Goal: Check status: Check status

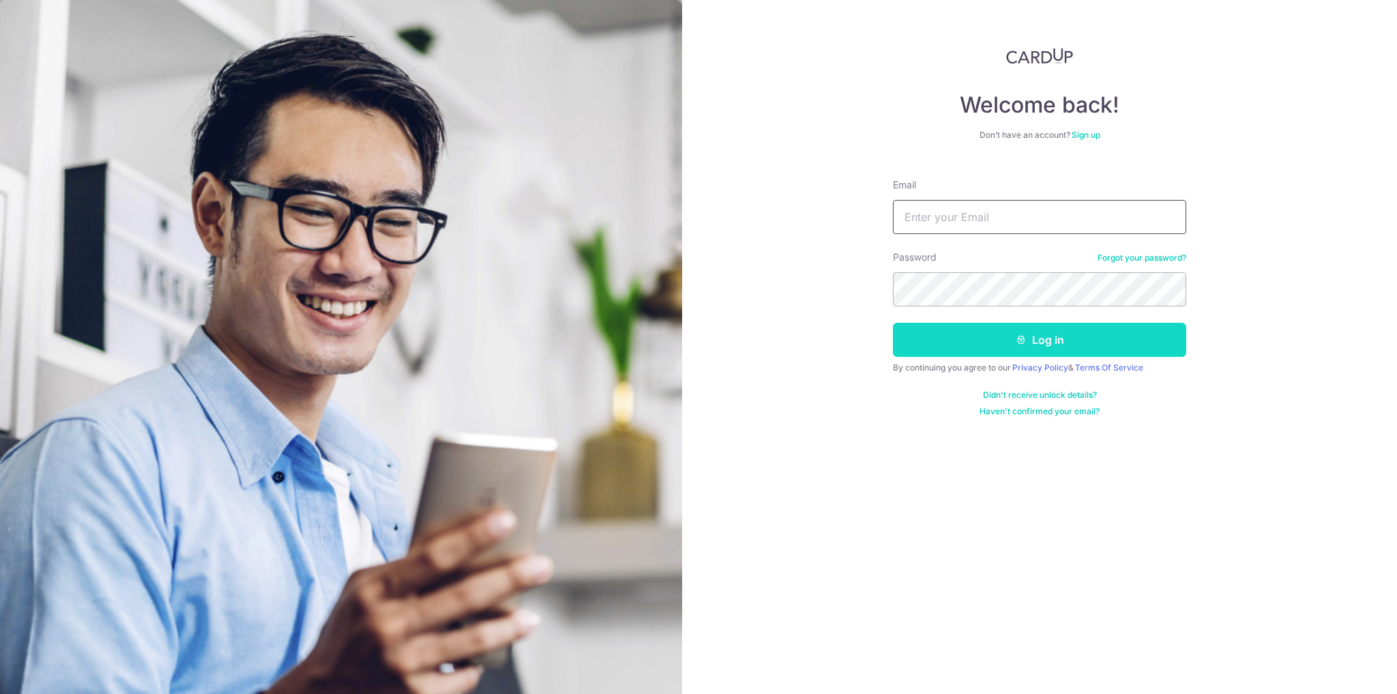
type input "[PERSON_NAME][EMAIL_ADDRESS][DOMAIN_NAME]"
click at [1110, 343] on button "Log in" at bounding box center [1039, 340] width 293 height 34
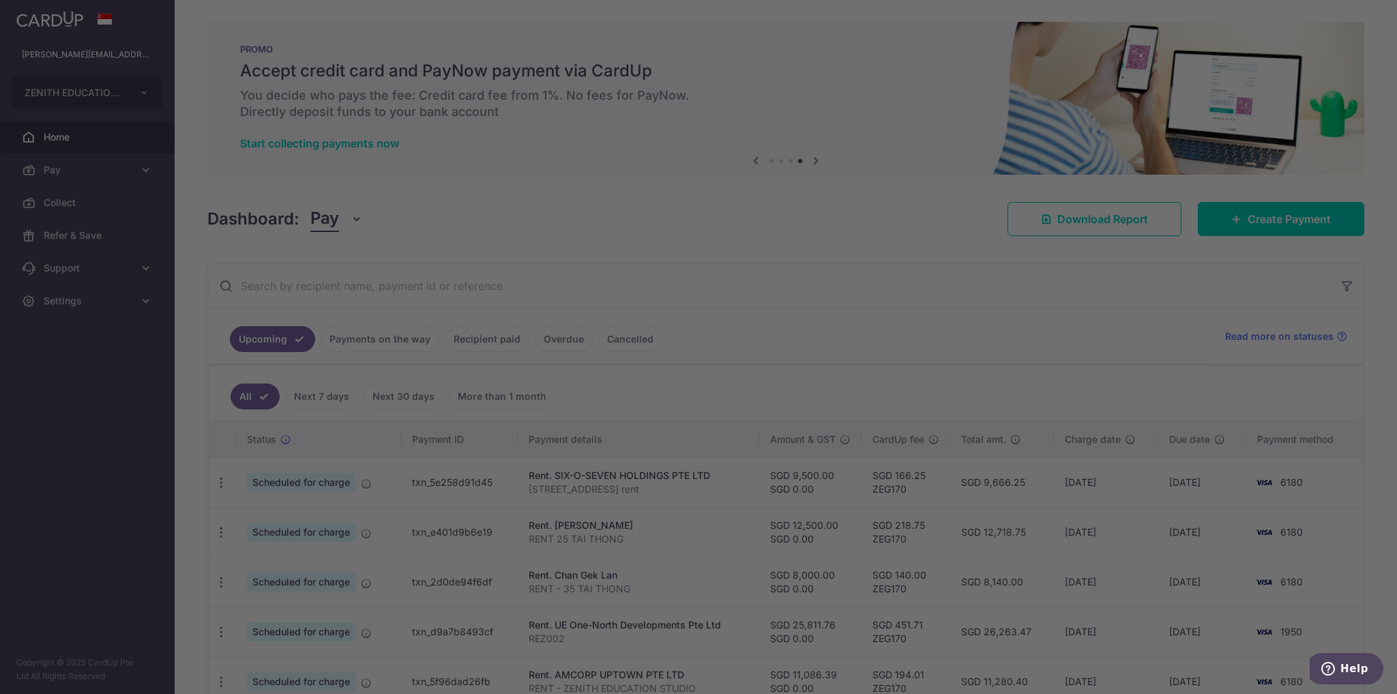
click at [336, 432] on div at bounding box center [705, 350] width 1410 height 700
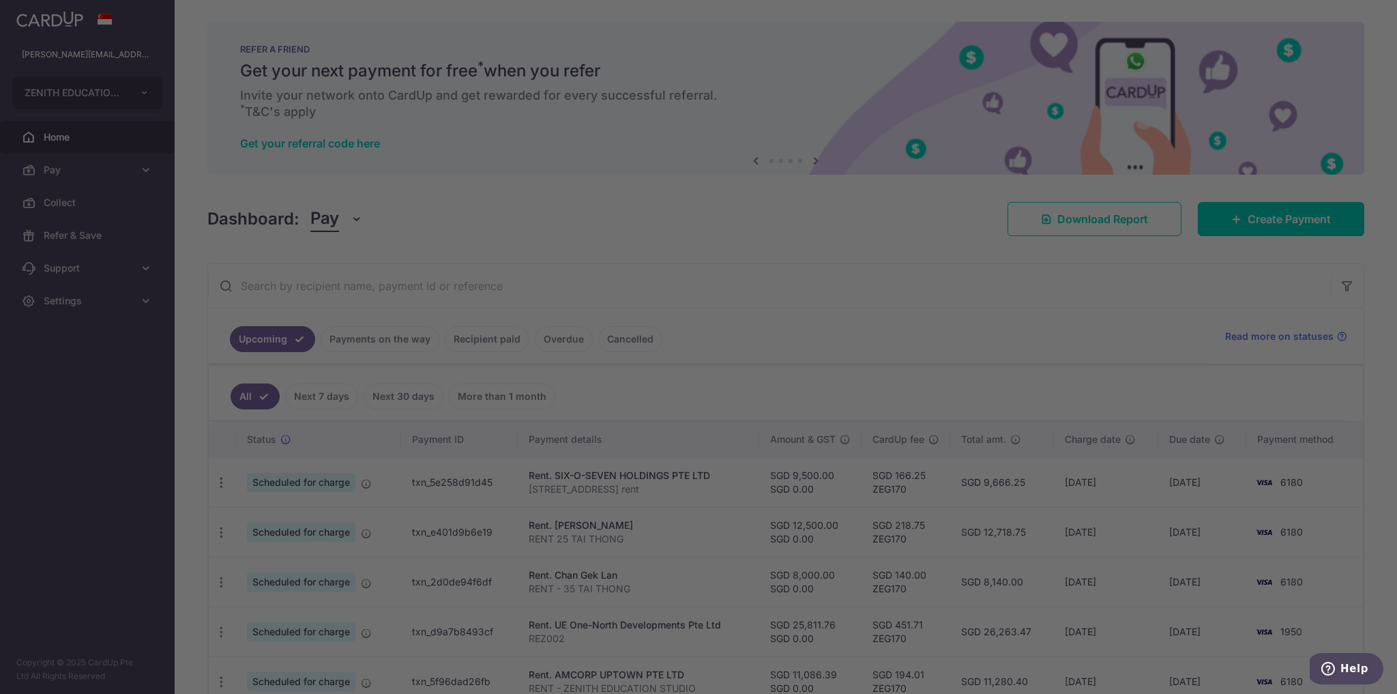
drag, startPoint x: 927, startPoint y: 452, endPoint x: 896, endPoint y: 431, distance: 37.8
click at [928, 452] on div at bounding box center [705, 350] width 1410 height 700
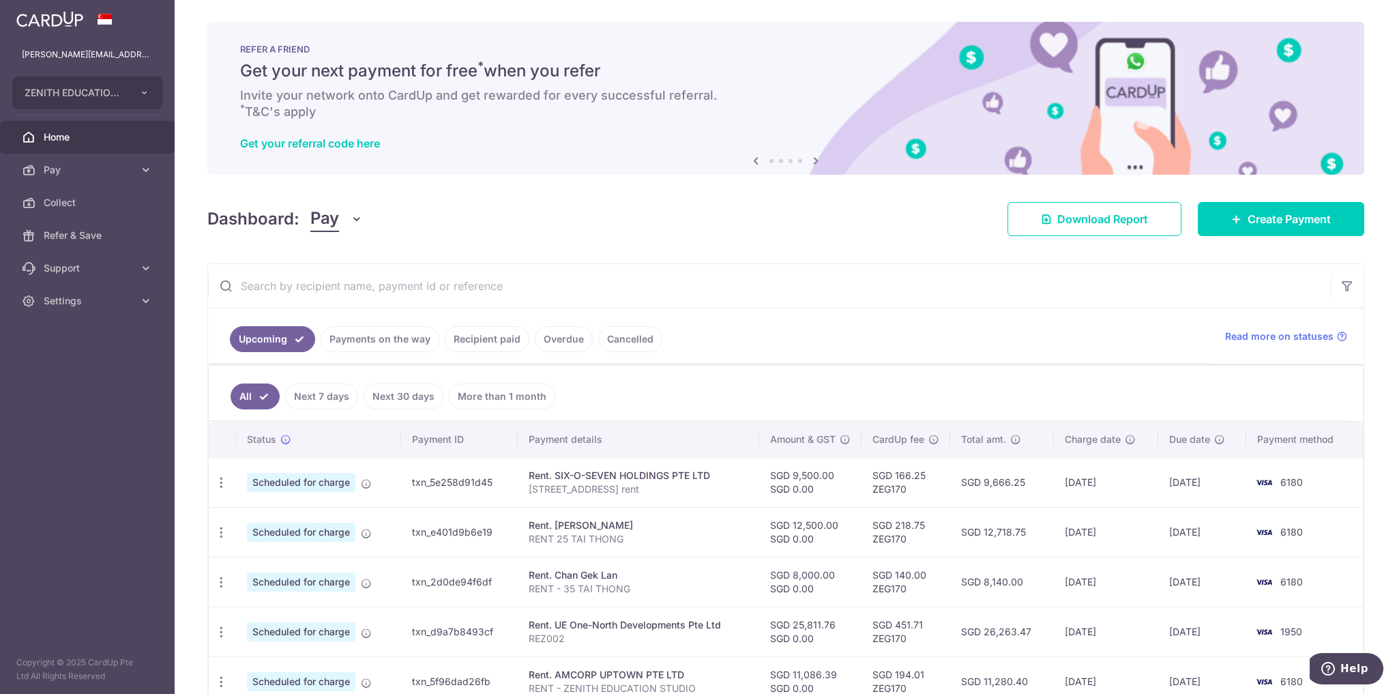
click at [392, 338] on link "Payments on the way" at bounding box center [380, 339] width 119 height 26
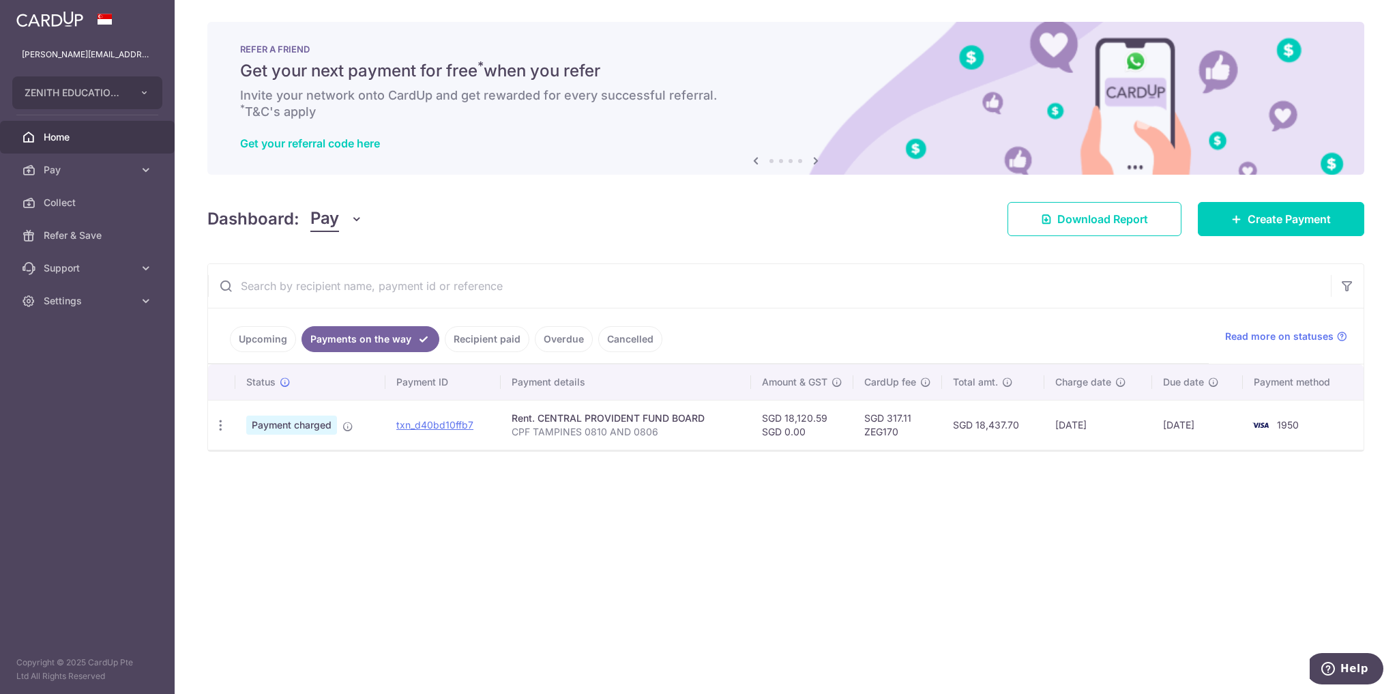
click at [479, 327] on link "Recipient paid" at bounding box center [487, 339] width 85 height 26
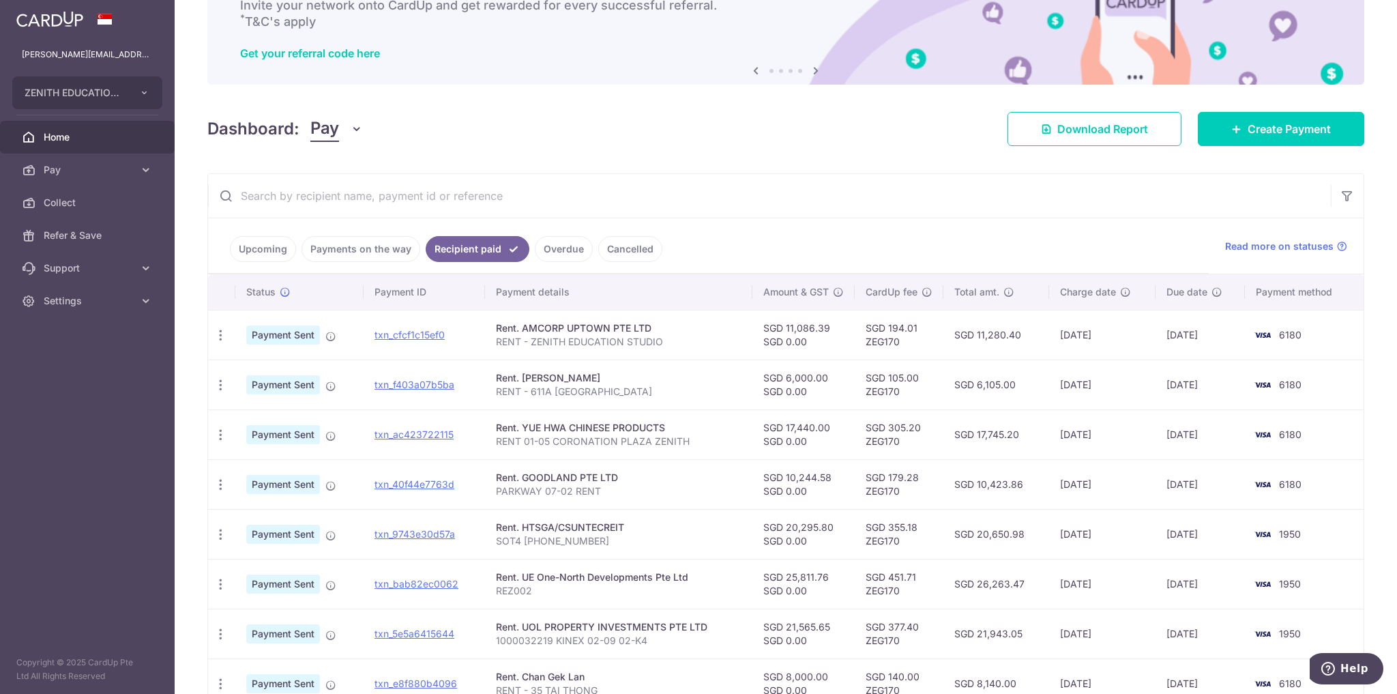
scroll to position [300, 0]
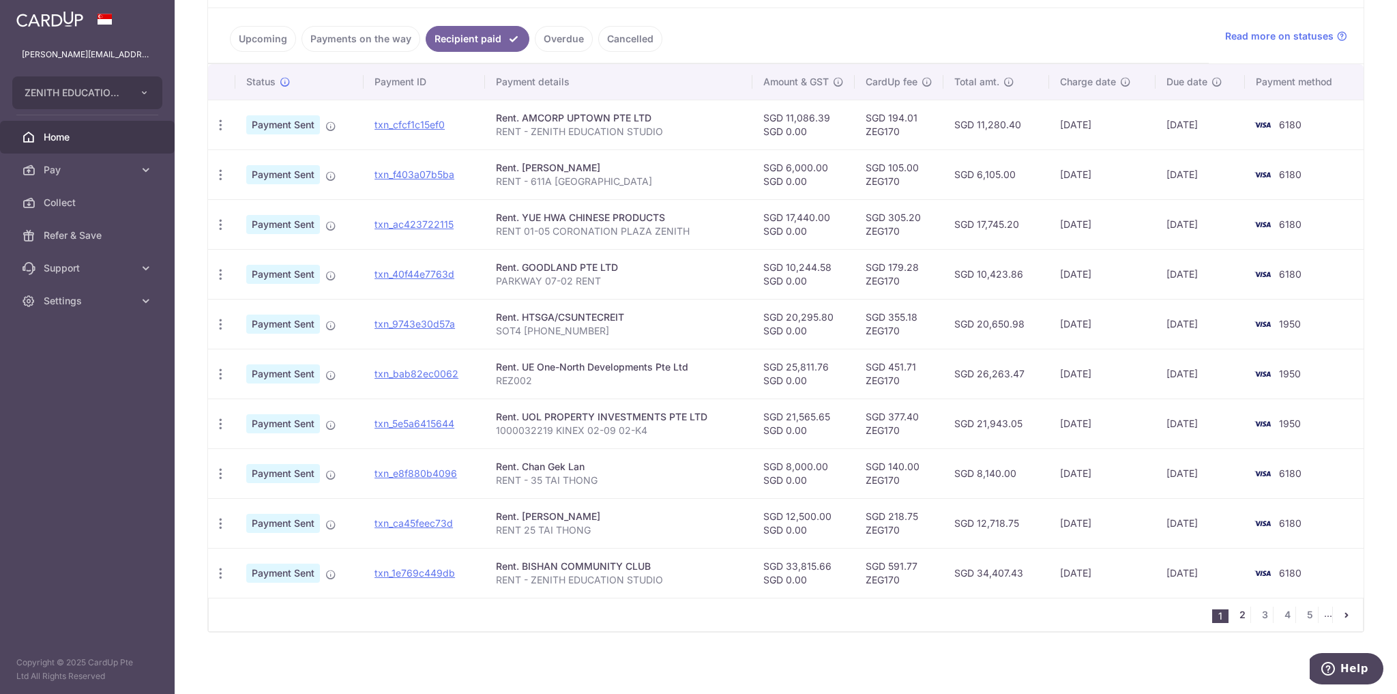
click at [1240, 612] on link "2" at bounding box center [1242, 614] width 16 height 16
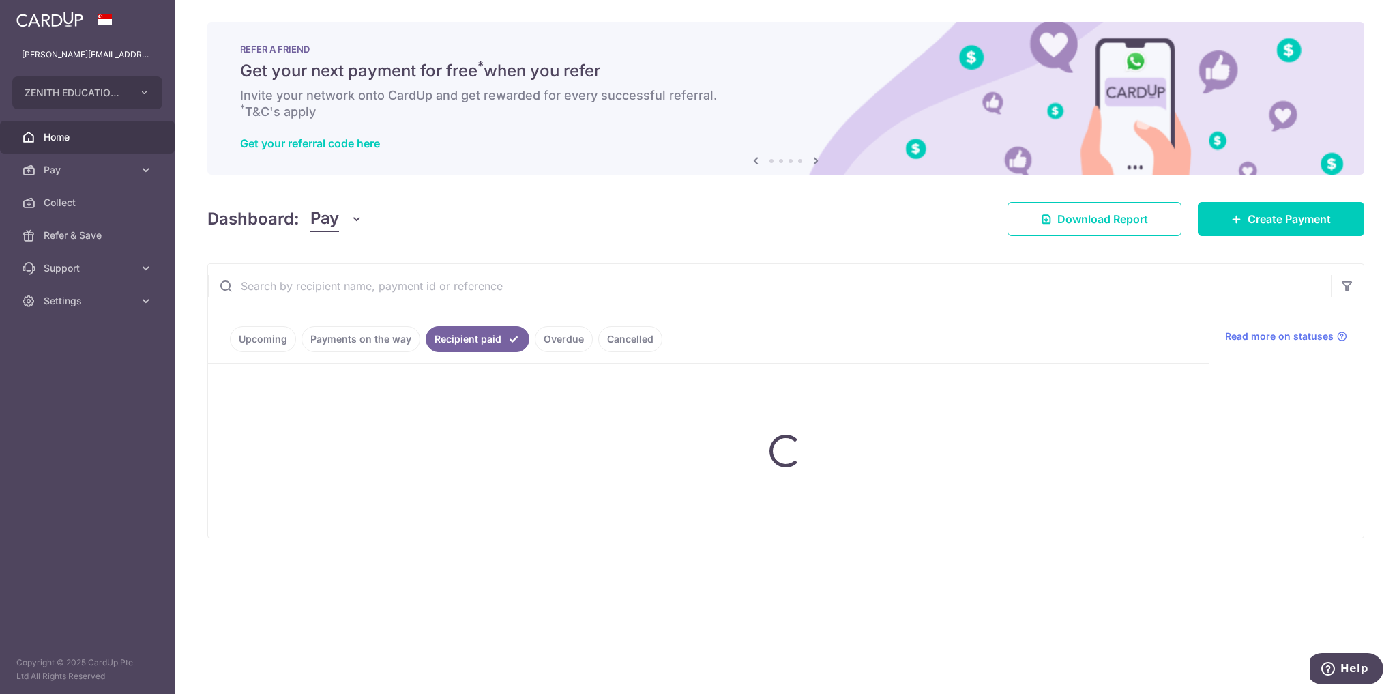
scroll to position [0, 0]
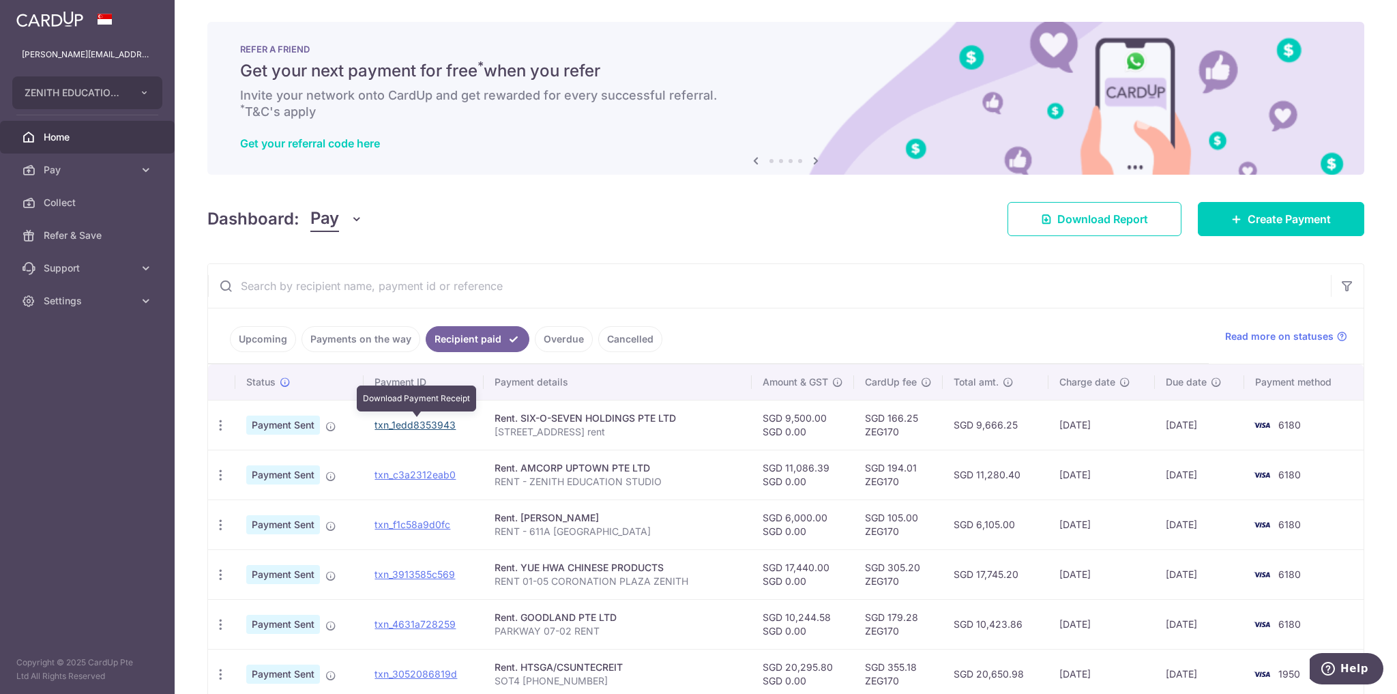
click at [434, 422] on link "txn_1edd8353943" at bounding box center [414, 425] width 81 height 12
click at [381, 480] on td "txn_c3a2312eab0" at bounding box center [424, 474] width 120 height 50
click at [384, 475] on link "txn_c3a2312eab0" at bounding box center [414, 475] width 81 height 12
click at [395, 527] on link "txn_f1c58a9d0fc" at bounding box center [412, 524] width 76 height 12
click at [432, 580] on td "txn_3913585c569" at bounding box center [424, 574] width 120 height 50
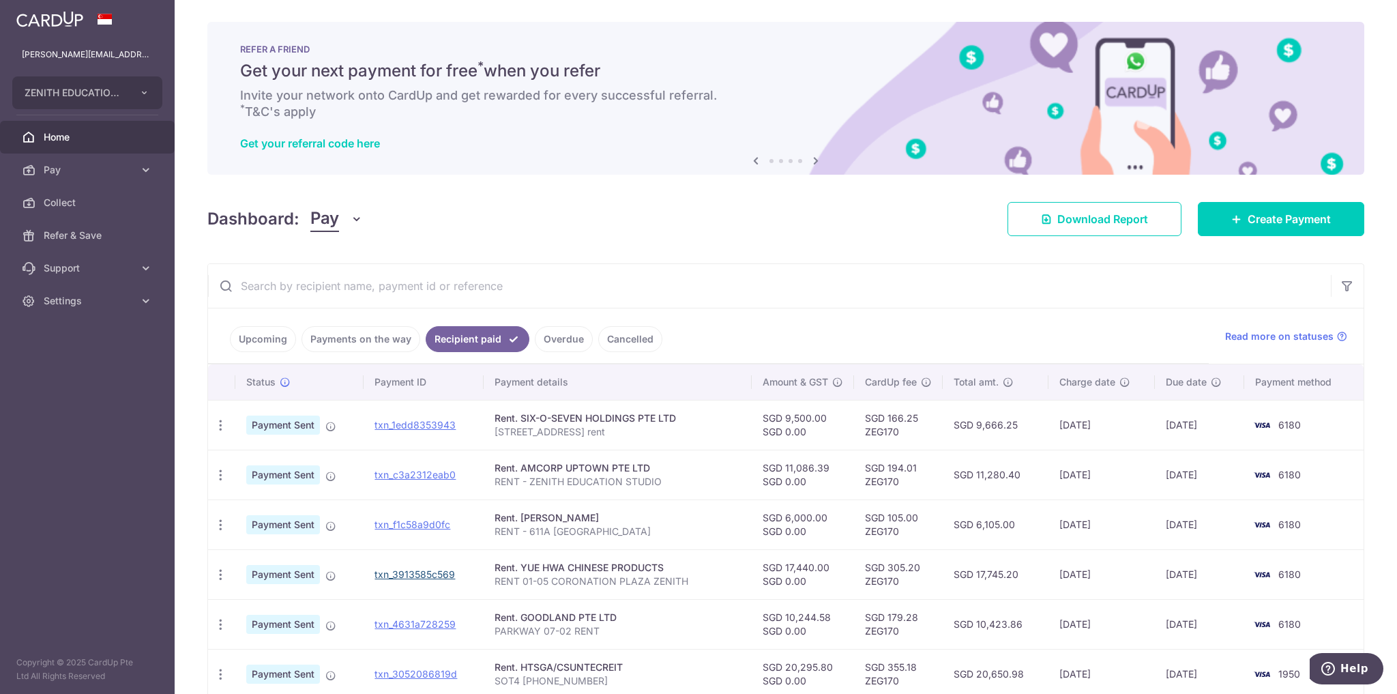
click at [432, 576] on link "txn_3913585c569" at bounding box center [414, 574] width 80 height 12
drag, startPoint x: 428, startPoint y: 620, endPoint x: 737, endPoint y: 42, distance: 655.4
click at [428, 620] on link "txn_4631a728259" at bounding box center [414, 624] width 81 height 12
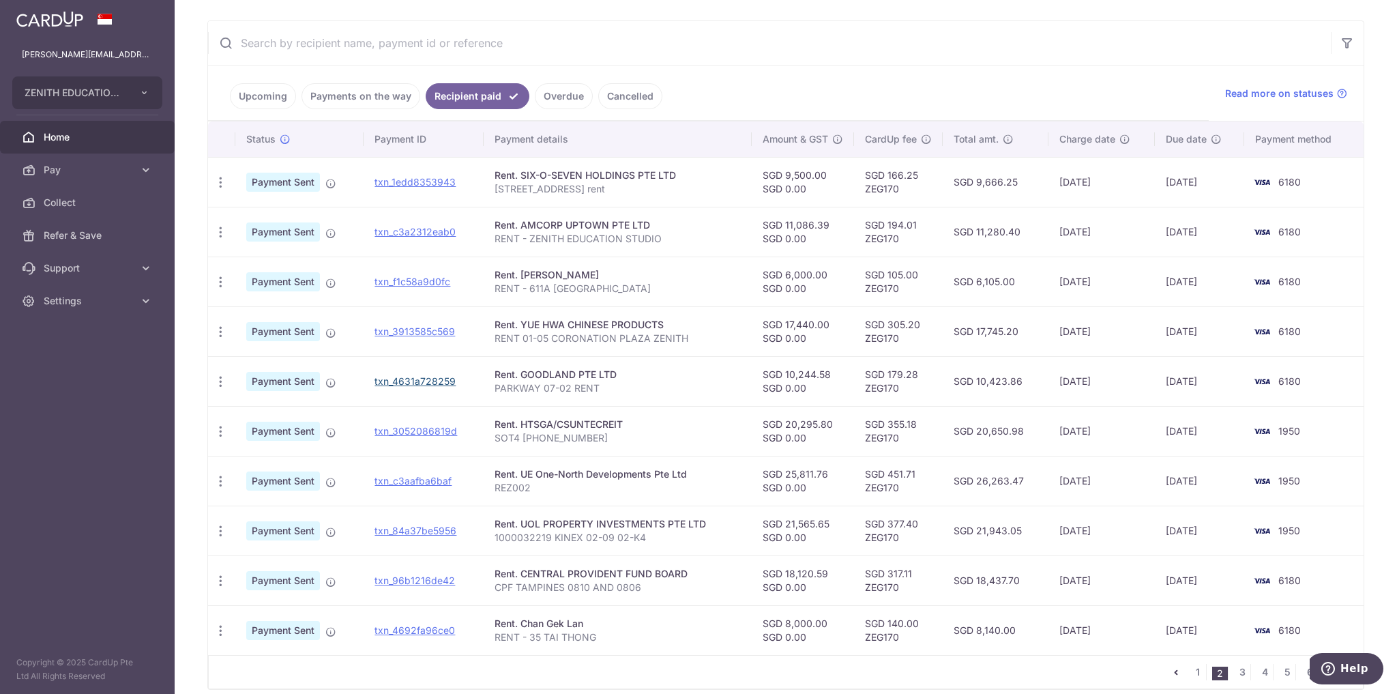
scroll to position [300, 0]
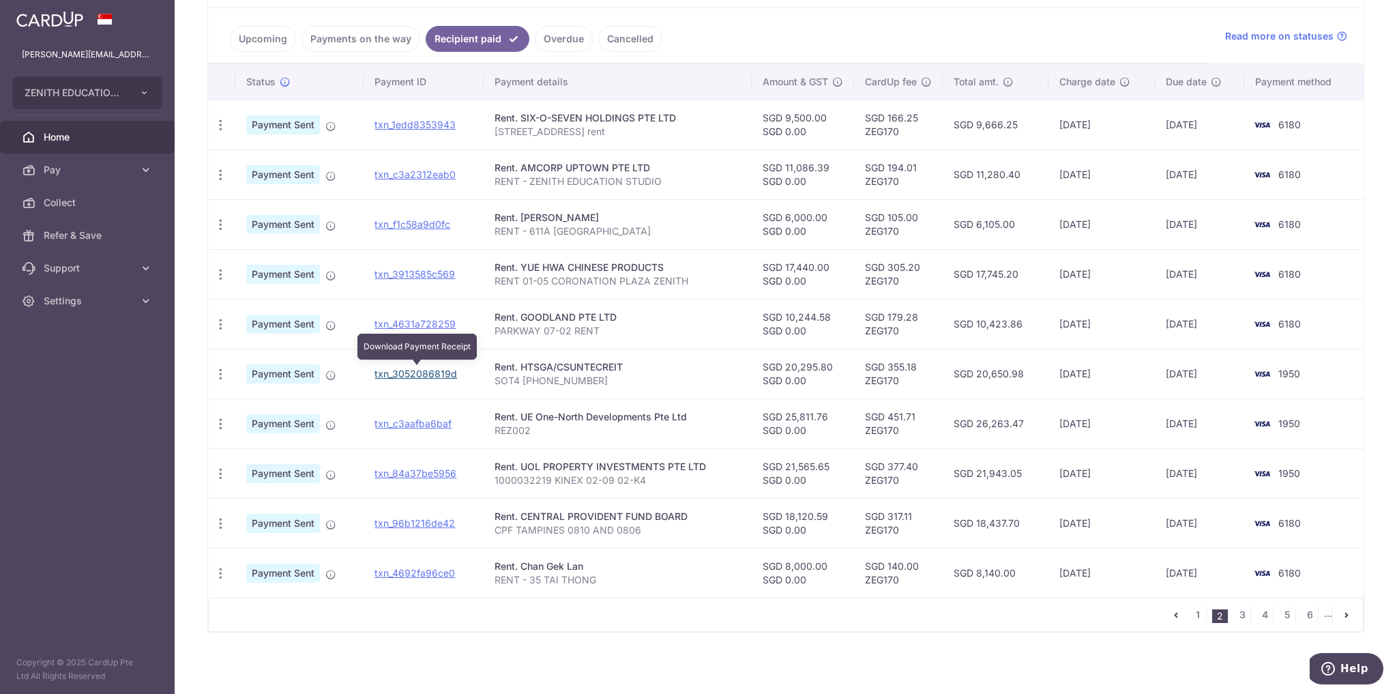
click at [420, 371] on link "txn_3052086819d" at bounding box center [415, 374] width 83 height 12
click at [411, 419] on link "txn_c3aafba6baf" at bounding box center [412, 423] width 77 height 12
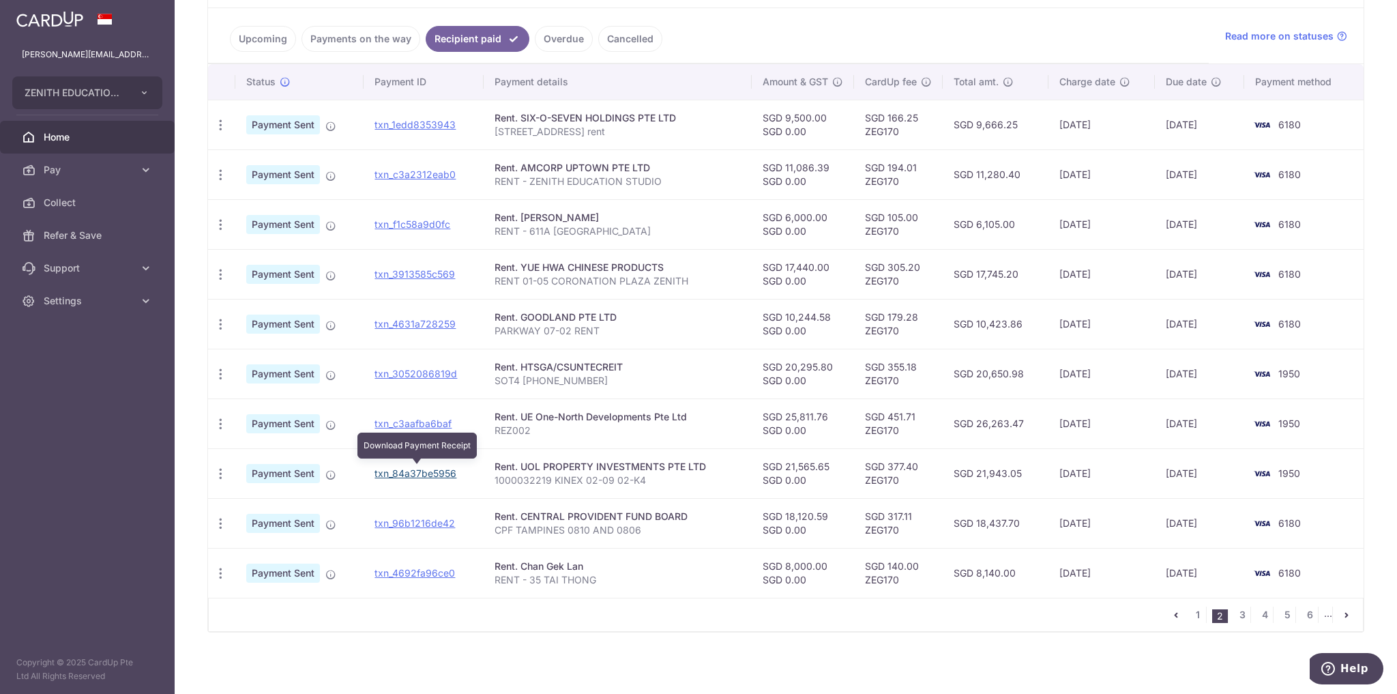
click at [431, 467] on link "txn_84a37be5956" at bounding box center [415, 473] width 82 height 12
click at [431, 519] on link "txn_96b1216de42" at bounding box center [414, 523] width 80 height 12
click at [434, 567] on link "txn_4692fa96ce0" at bounding box center [414, 573] width 80 height 12
click at [1236, 610] on link "3" at bounding box center [1242, 614] width 16 height 16
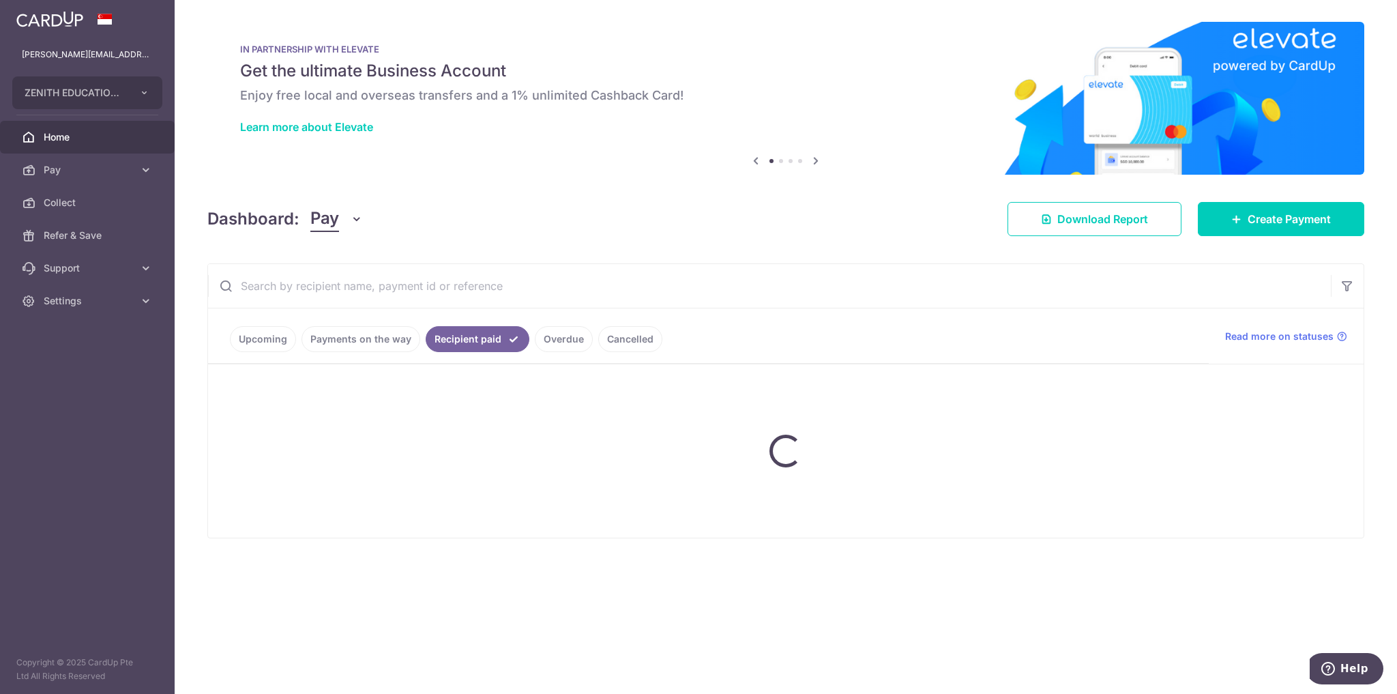
scroll to position [0, 0]
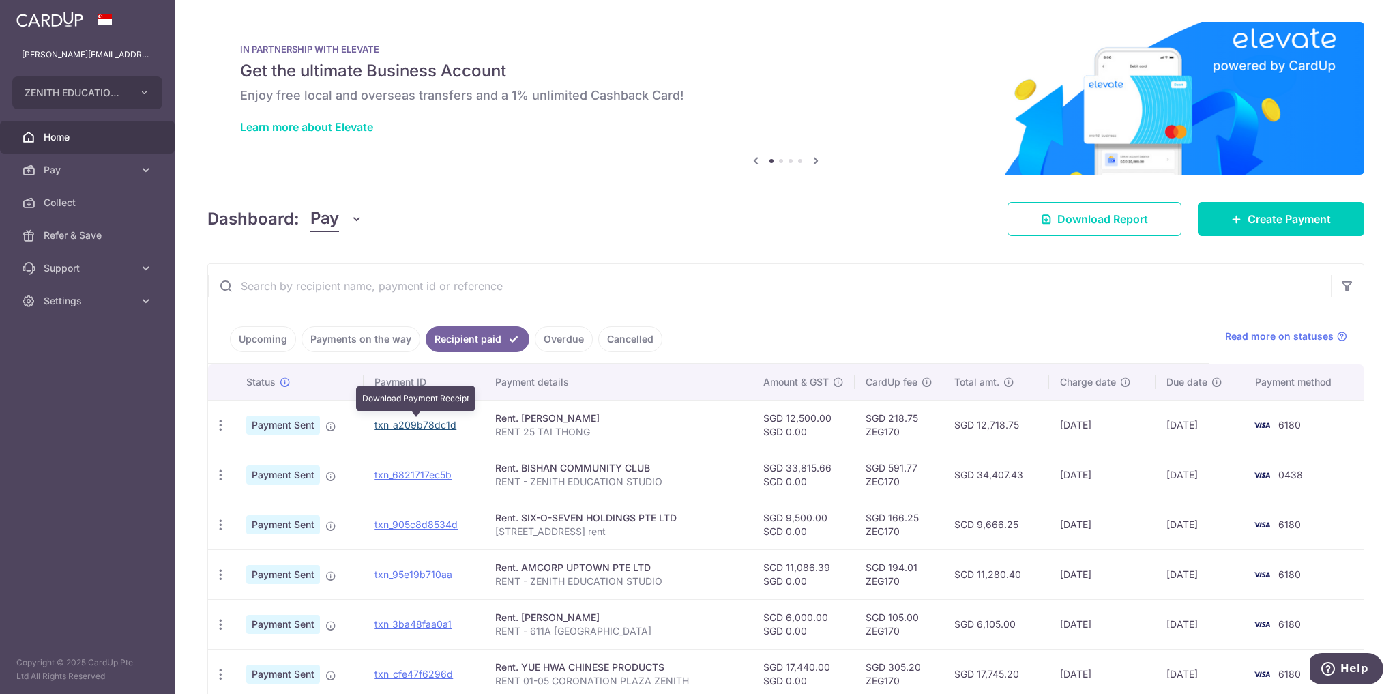
click at [408, 425] on link "txn_a209b78dc1d" at bounding box center [415, 425] width 82 height 12
click at [430, 473] on link "txn_6821717ec5b" at bounding box center [412, 475] width 77 height 12
